Goal: Information Seeking & Learning: Learn about a topic

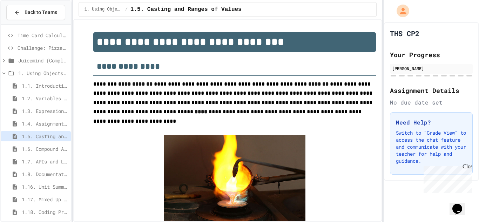
click at [35, 34] on span "Time Card Calculator" at bounding box center [43, 35] width 51 height 7
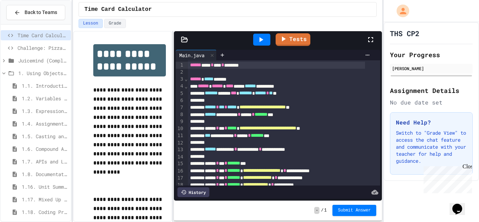
click at [53, 140] on span "1.5. Casting and Ranges of Values" at bounding box center [45, 136] width 46 height 7
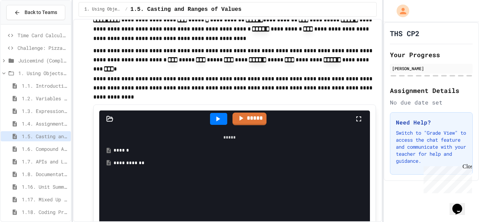
scroll to position [279, 0]
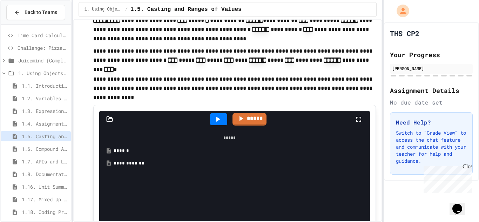
click at [120, 147] on div "******" at bounding box center [235, 150] width 242 height 7
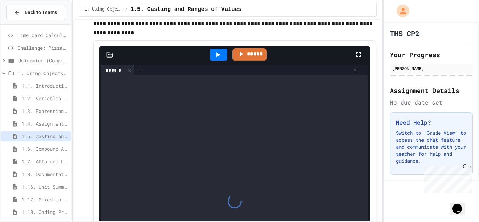
scroll to position [343, 0]
click at [129, 68] on icon at bounding box center [129, 70] width 5 height 5
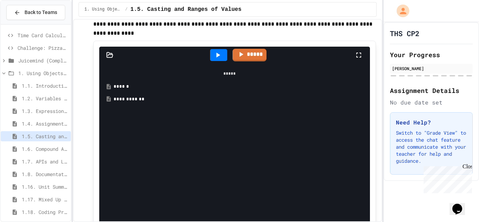
click at [137, 96] on div "**********" at bounding box center [235, 99] width 242 height 7
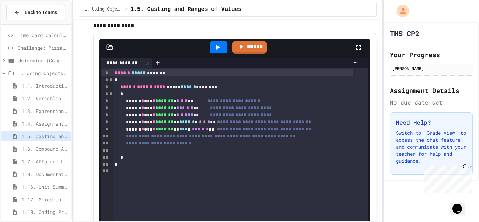
scroll to position [347, 0]
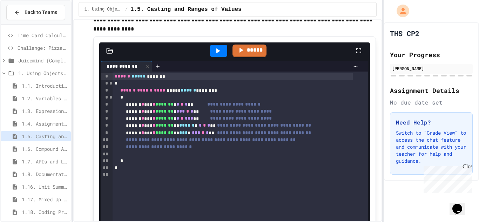
click at [212, 48] on div at bounding box center [218, 51] width 17 height 12
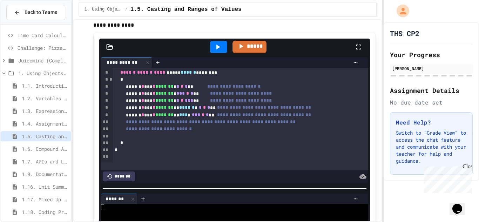
scroll to position [351, 0]
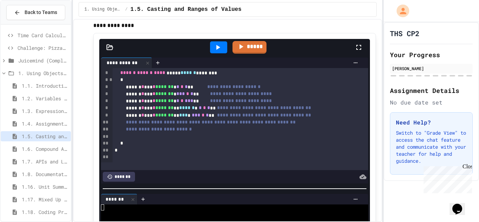
click at [218, 38] on div at bounding box center [219, 47] width 24 height 19
click at [219, 43] on icon at bounding box center [218, 47] width 8 height 8
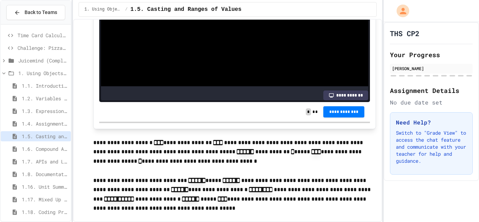
scroll to position [575, 0]
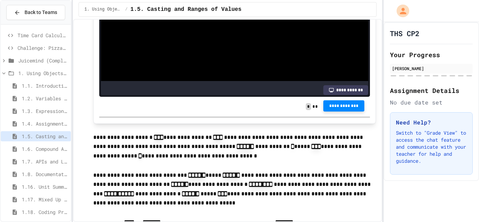
click at [329, 103] on span "**********" at bounding box center [344, 106] width 30 height 6
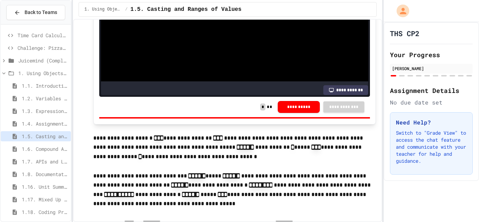
scroll to position [575, 0]
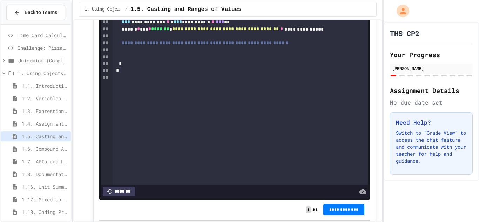
scroll to position [1180, 0]
